Goal: Task Accomplishment & Management: Manage account settings

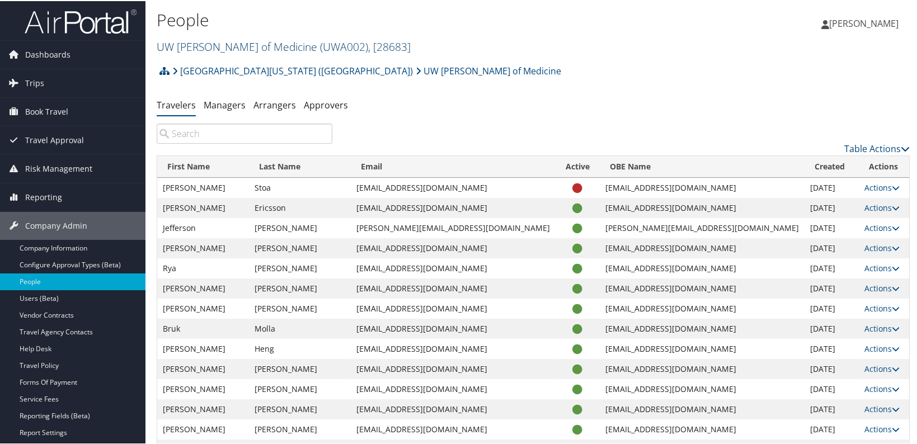
drag, startPoint x: 273, startPoint y: 44, endPoint x: 264, endPoint y: 43, distance: 8.4
click at [320, 43] on span "( UWA002 )" at bounding box center [344, 45] width 48 height 15
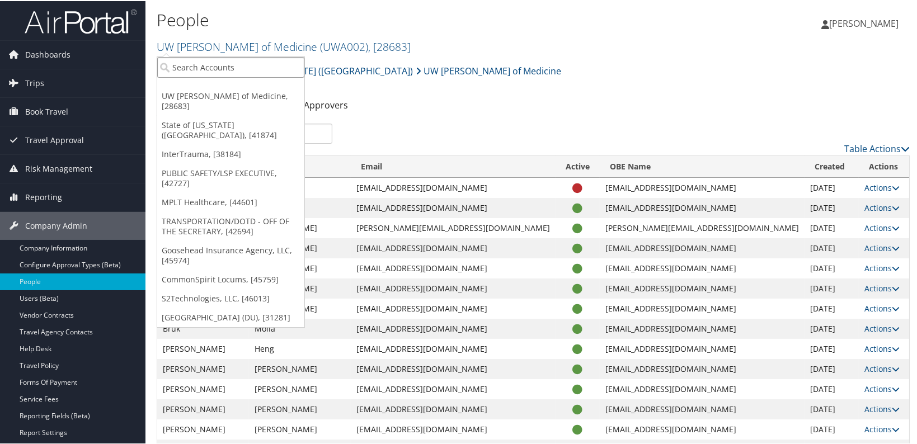
click at [205, 64] on input "search" at bounding box center [230, 66] width 147 height 21
type input "pierre"
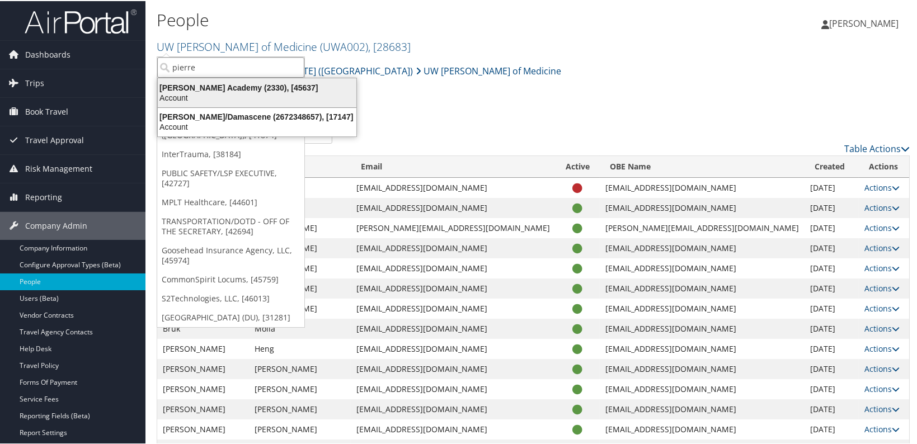
click at [211, 88] on div "Pierre Fauchard Academy (2330), [45637]" at bounding box center [257, 87] width 212 height 10
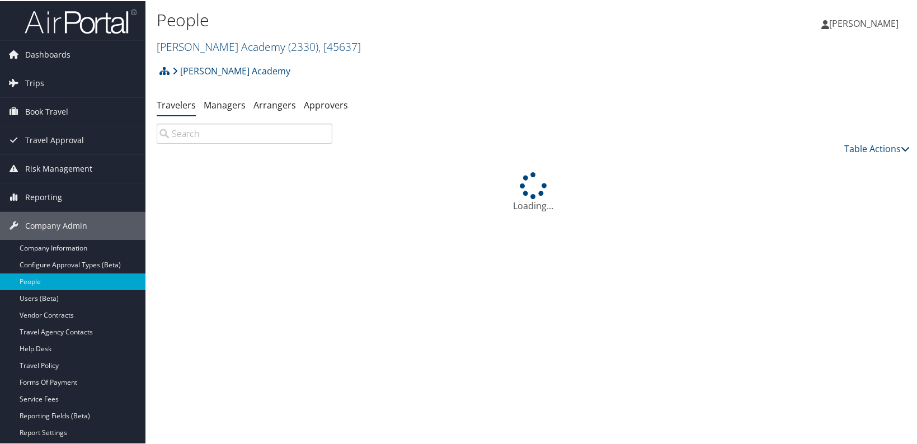
scroll to position [50, 0]
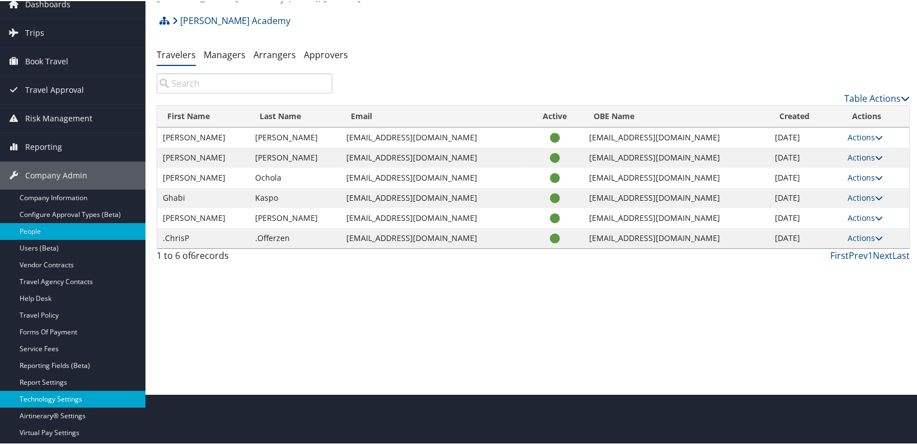
click at [70, 398] on link "Technology Settings" at bounding box center [72, 398] width 145 height 17
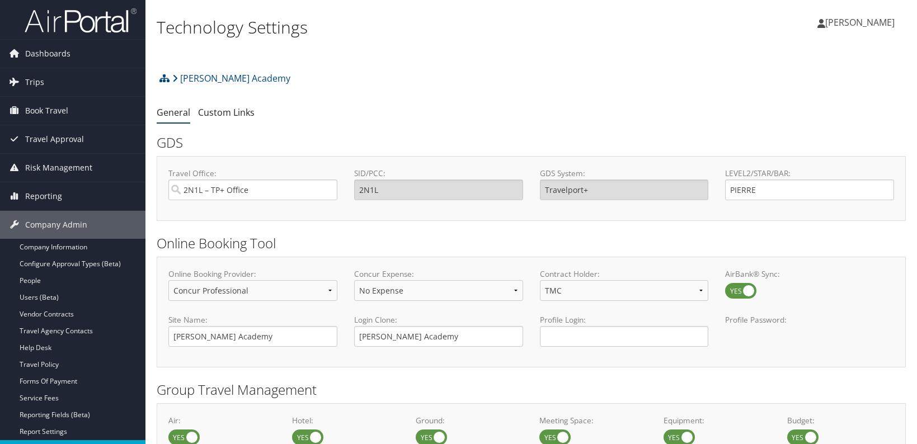
select select "4"
